Goal: Use online tool/utility: Utilize a website feature to perform a specific function

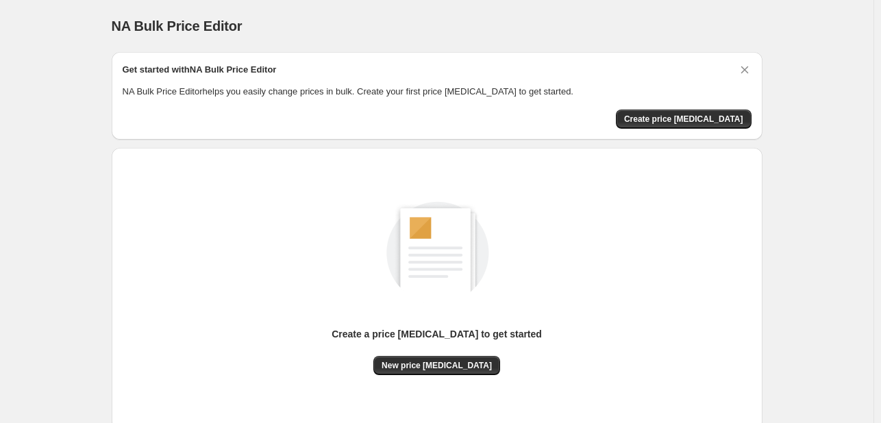
click at [768, 188] on div "NA Bulk Price Editor. This page is ready NA Bulk Price Editor Get started with …" at bounding box center [437, 257] width 684 height 514
click at [467, 371] on button "New price change job" at bounding box center [436, 365] width 127 height 19
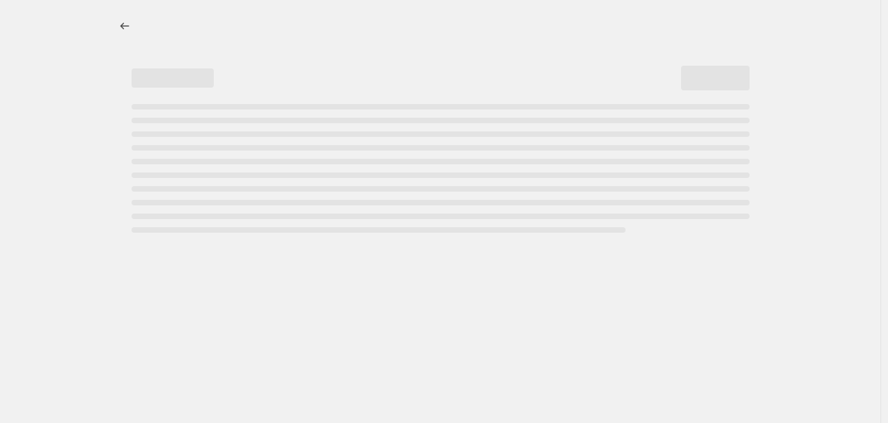
select select "percentage"
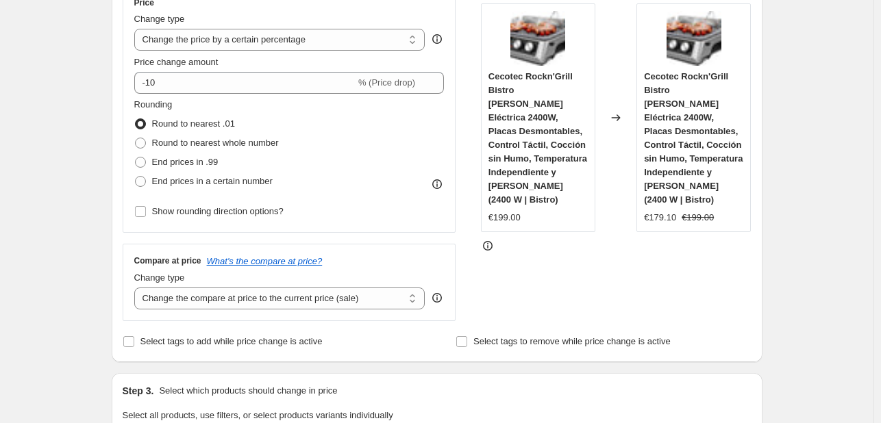
scroll to position [274, 0]
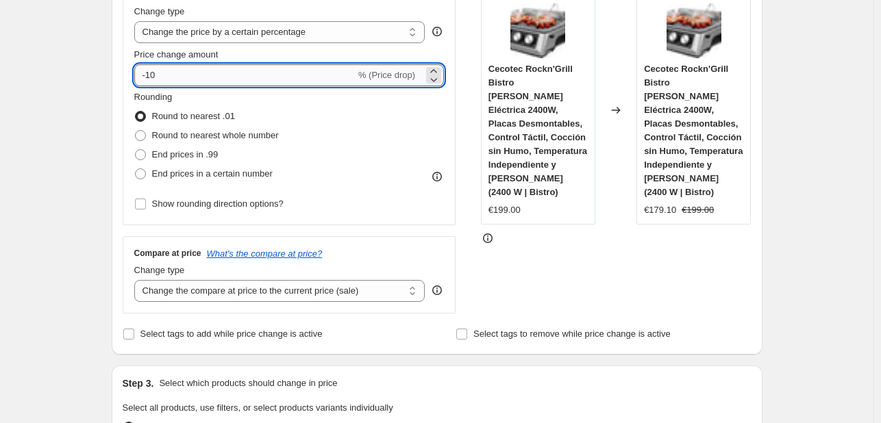
click at [265, 75] on input "-10" at bounding box center [244, 75] width 221 height 22
type input "-1"
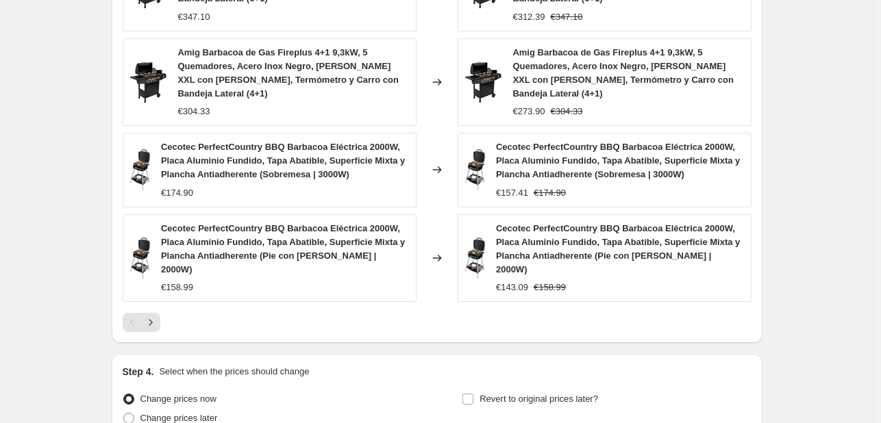
scroll to position [1049, 0]
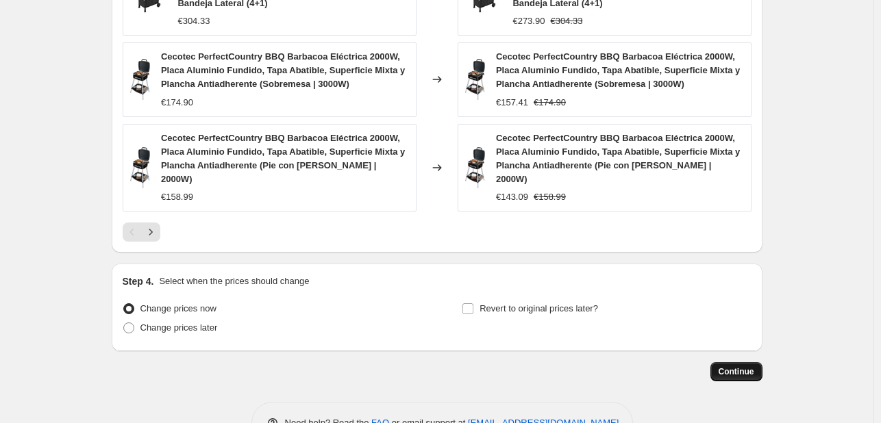
type input "-20"
click at [730, 366] on span "Continue" at bounding box center [737, 371] width 36 height 11
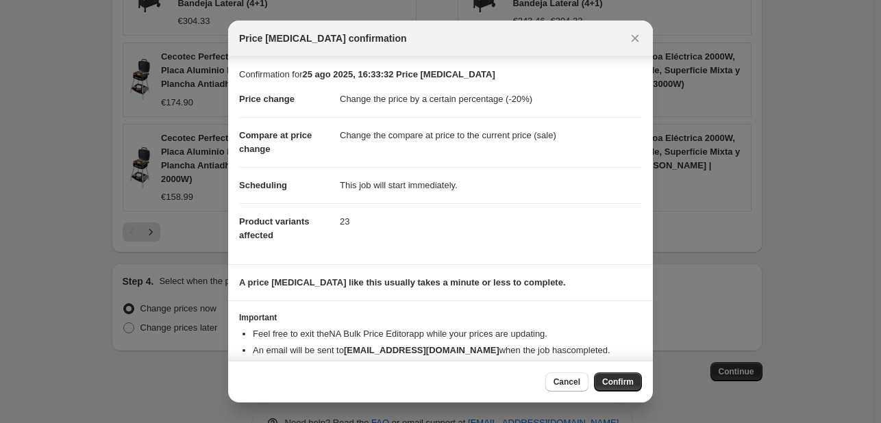
scroll to position [26, 0]
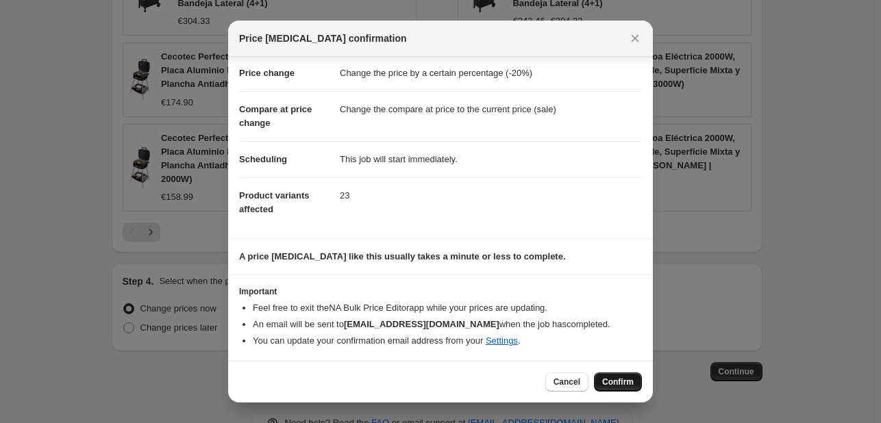
click at [634, 380] on button "Confirm" at bounding box center [618, 382] width 48 height 19
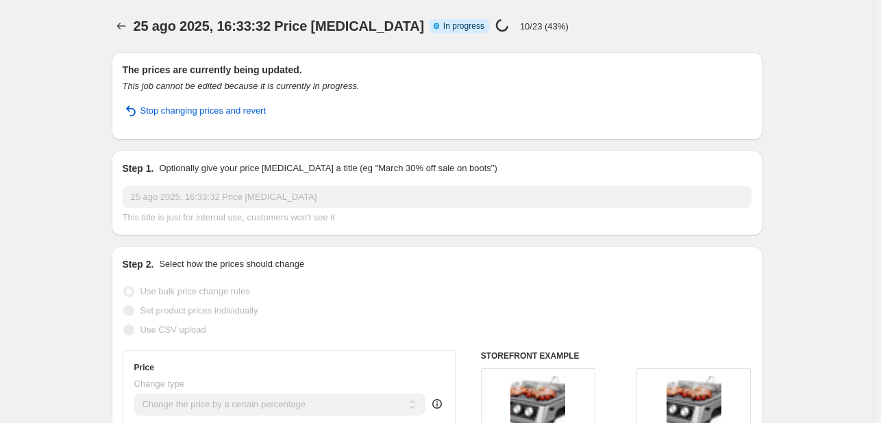
select select "percentage"
